Goal: Task Accomplishment & Management: Complete application form

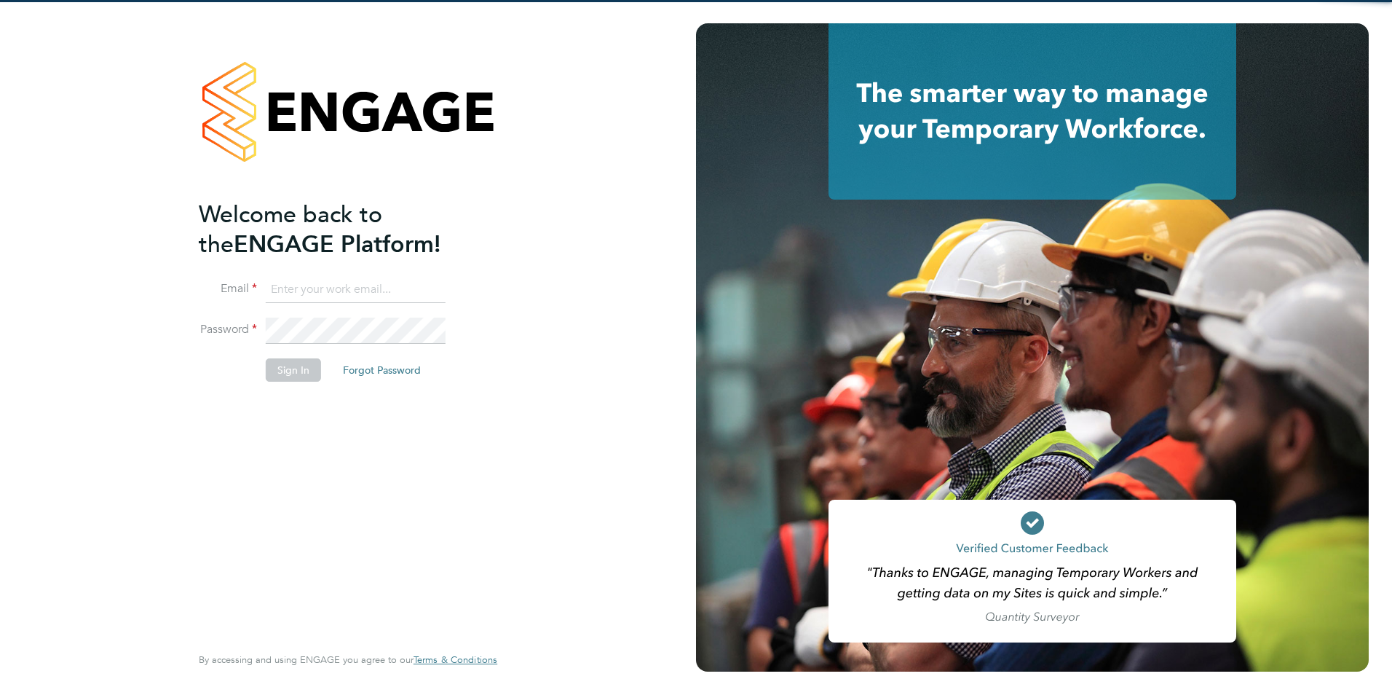
type input "[PERSON_NAME][EMAIL_ADDRESS][PERSON_NAME][DOMAIN_NAME]"
click at [293, 375] on button "Sign In" at bounding box center [293, 369] width 55 height 23
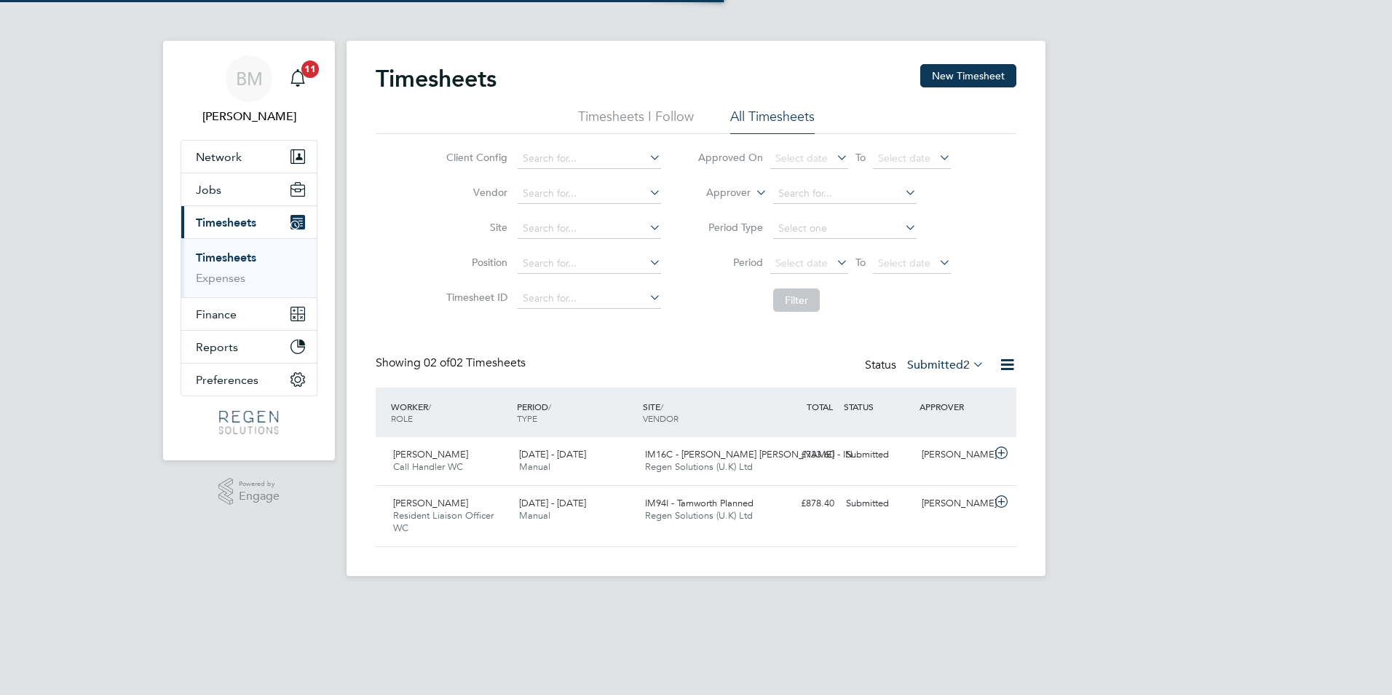
scroll to position [37, 127]
click at [218, 250] on link "Timesheets" at bounding box center [226, 257] width 60 height 14
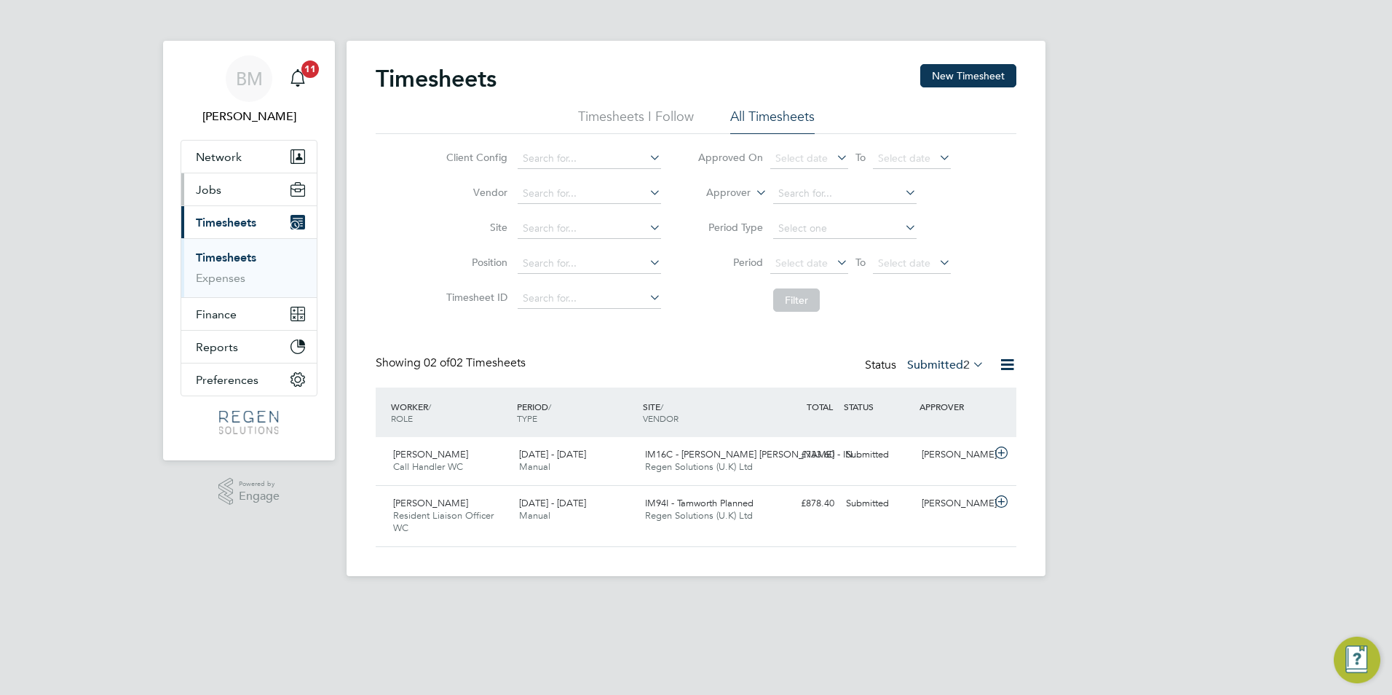
click at [267, 197] on button "Jobs" at bounding box center [248, 189] width 135 height 32
click at [248, 253] on link "Timesheets" at bounding box center [226, 257] width 60 height 14
click at [243, 251] on link "Timesheets" at bounding box center [226, 257] width 60 height 14
click at [1000, 76] on button "New Timesheet" at bounding box center [968, 75] width 96 height 23
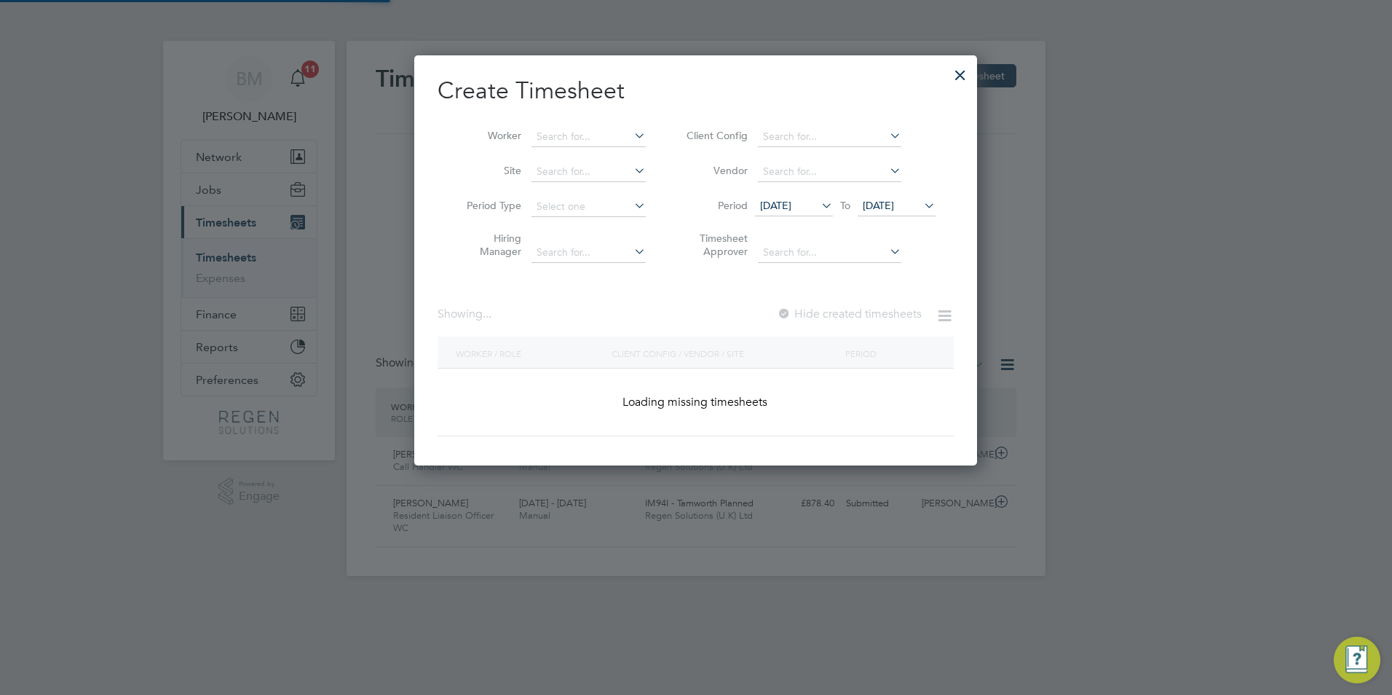
scroll to position [882, 564]
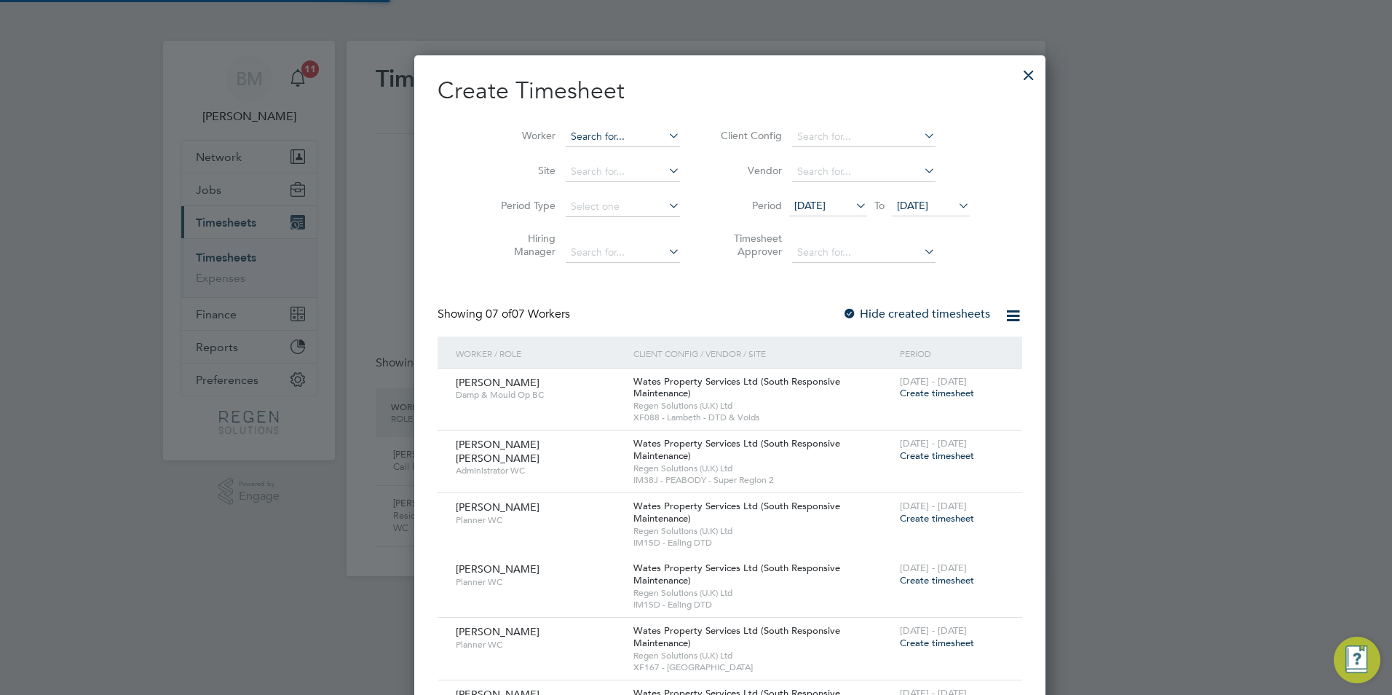
click at [566, 144] on input at bounding box center [623, 137] width 114 height 20
click at [545, 164] on li "Abdi rahman Abdi" at bounding box center [621, 156] width 180 height 20
type input "Abdirahman Abdi"
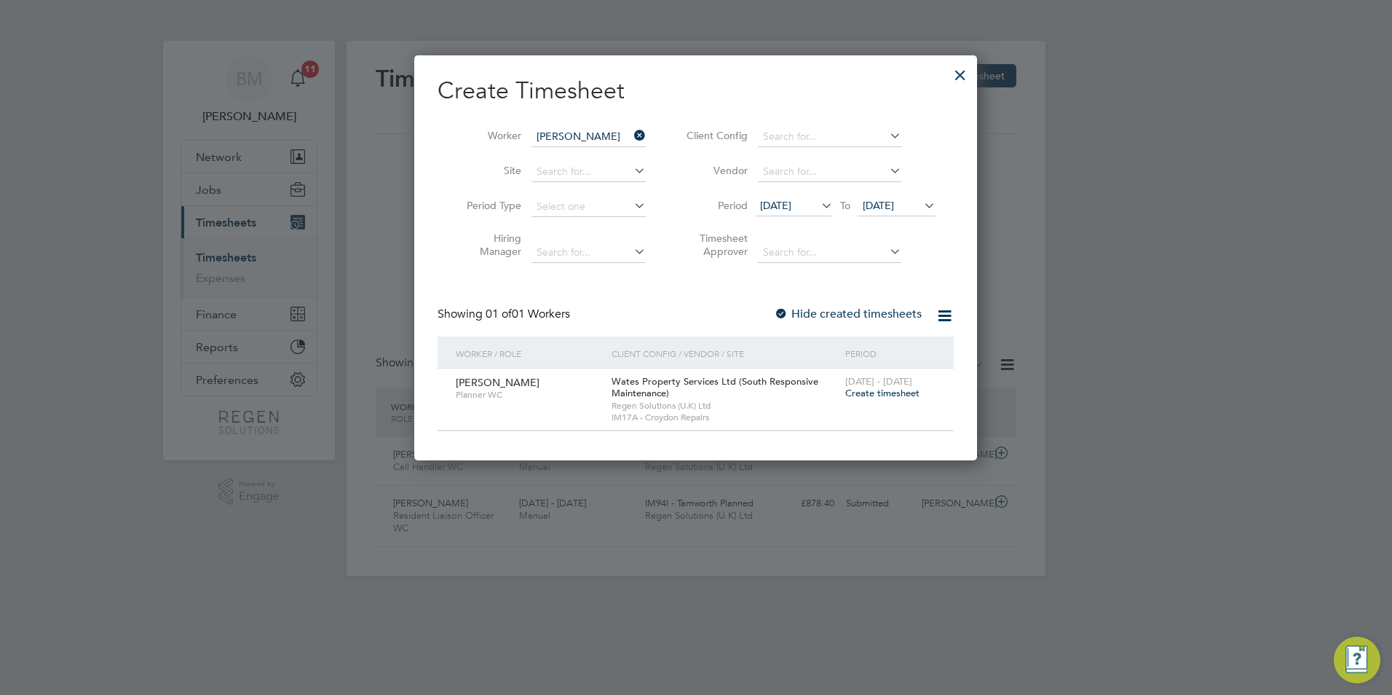
scroll to position [406, 564]
click at [875, 392] on span "Create timesheet" at bounding box center [882, 393] width 74 height 12
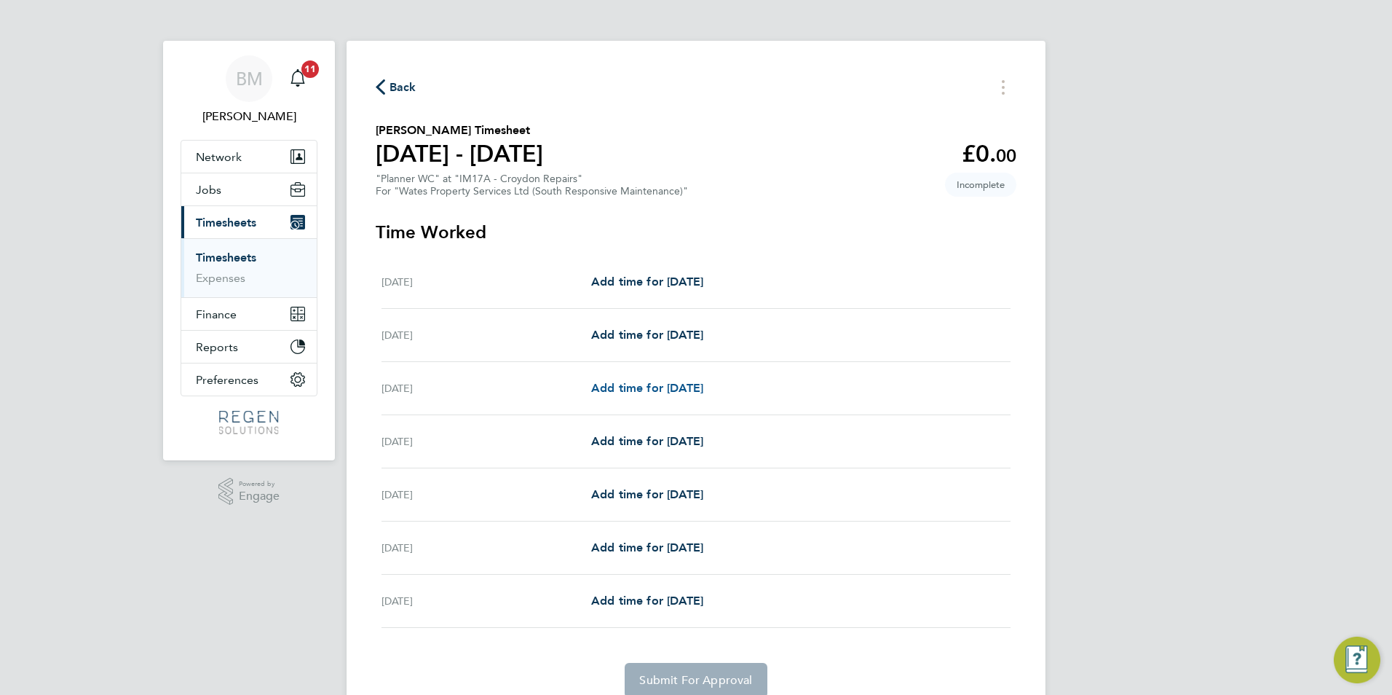
click at [652, 384] on span "Add time for Mon 18 Aug" at bounding box center [647, 388] width 112 height 14
select select "30"
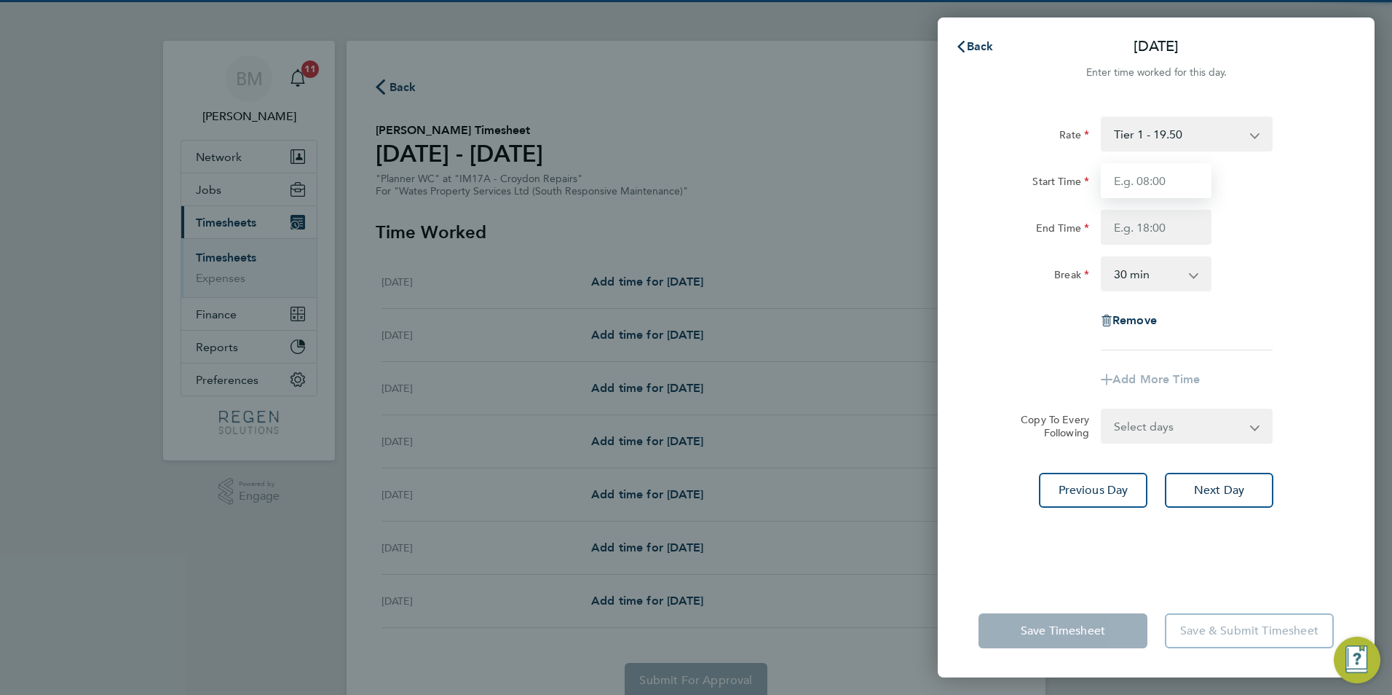
click at [1142, 186] on input "Start Time" at bounding box center [1156, 180] width 111 height 35
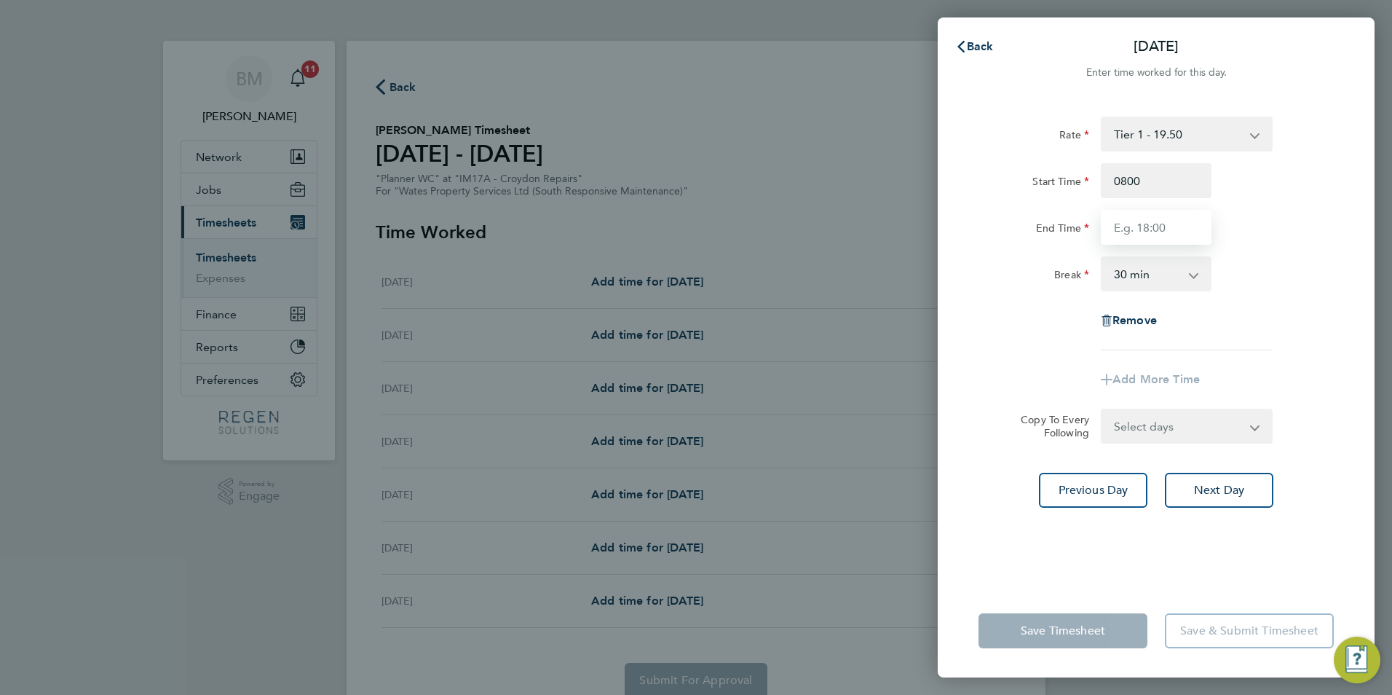
type input "08:00"
click at [1115, 213] on input "End Time" at bounding box center [1156, 227] width 111 height 35
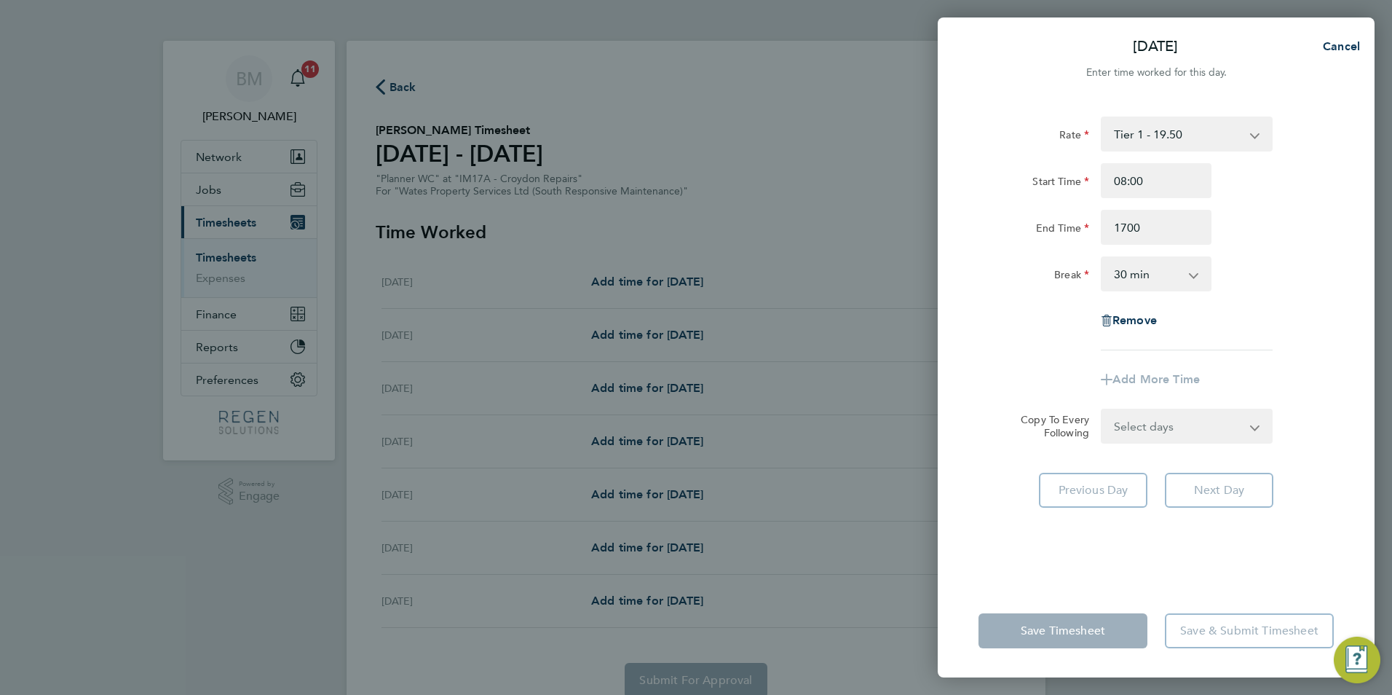
type input "17:00"
click at [1142, 273] on select "0 min 15 min 30 min 45 min 60 min 75 min 90 min" at bounding box center [1147, 274] width 90 height 32
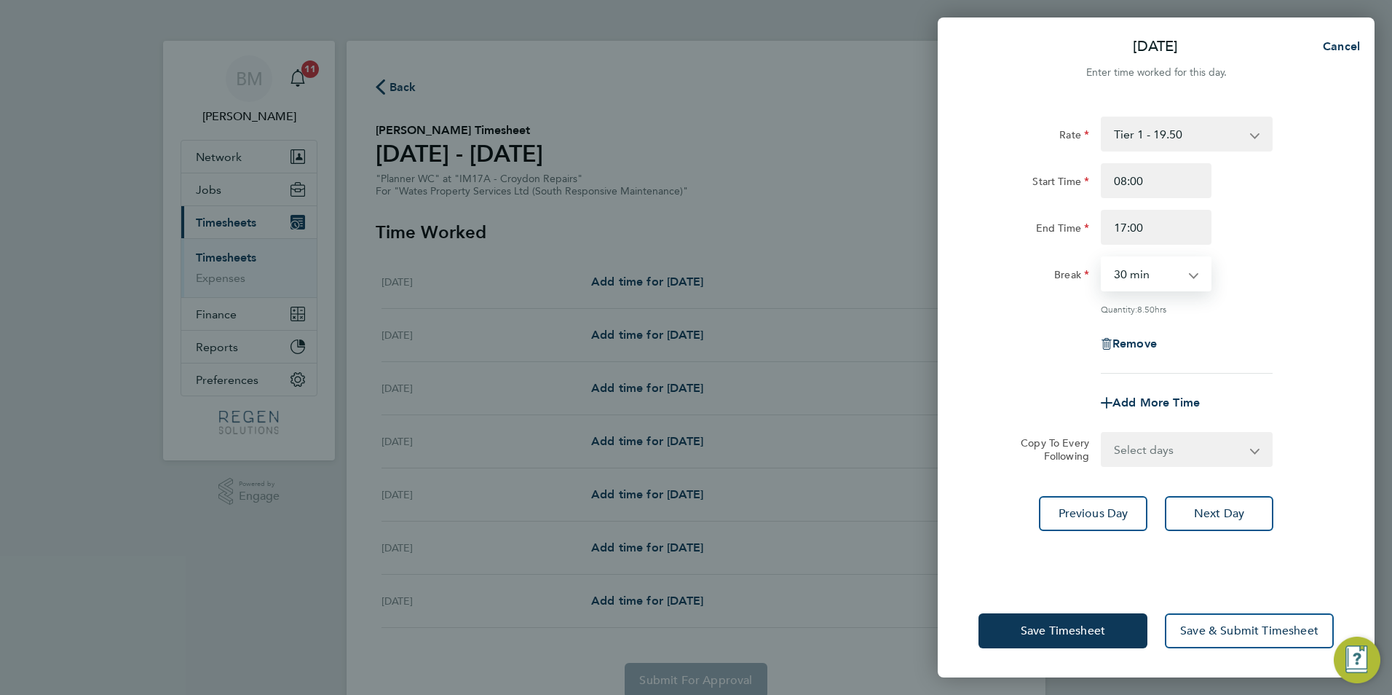
select select "60"
click at [1102, 258] on select "0 min 15 min 30 min 45 min 60 min 75 min 90 min" at bounding box center [1147, 274] width 90 height 32
drag, startPoint x: 1203, startPoint y: 638, endPoint x: 1194, endPoint y: 630, distance: 11.9
click at [1203, 634] on button "Save & Submit Timesheet" at bounding box center [1249, 630] width 169 height 35
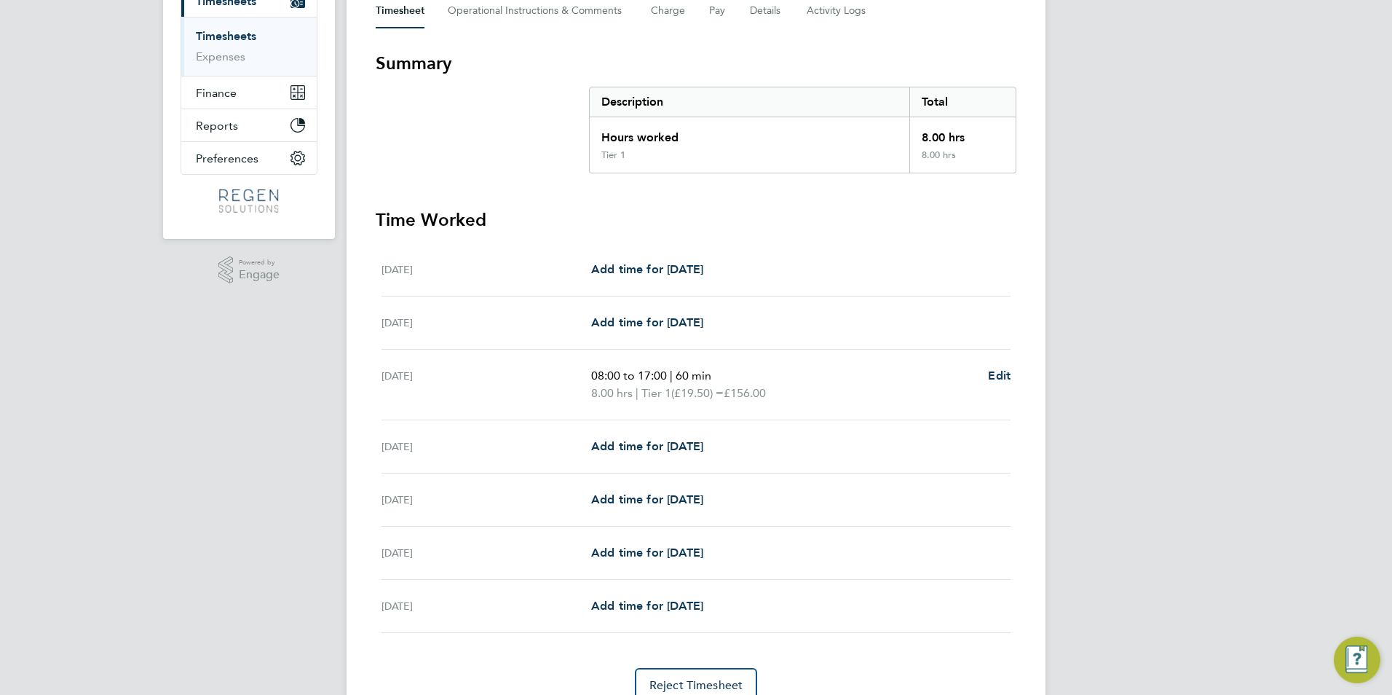
scroll to position [288, 0]
